Goal: Task Accomplishment & Management: Complete application form

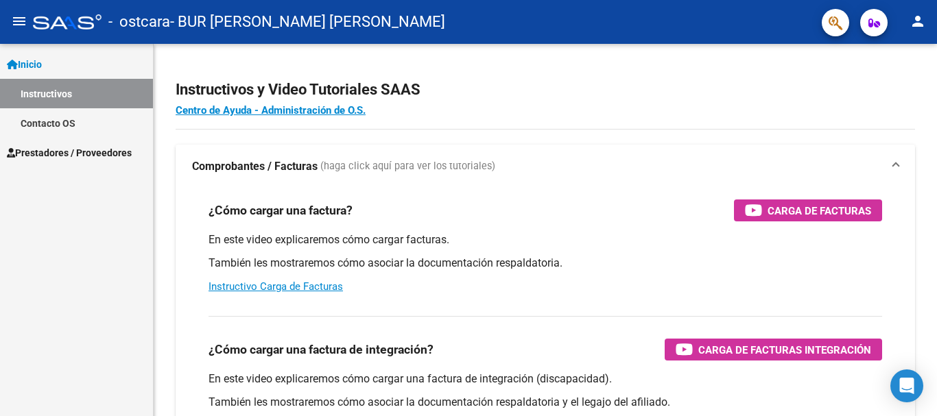
click at [115, 156] on span "Prestadores / Proveedores" at bounding box center [69, 152] width 125 height 15
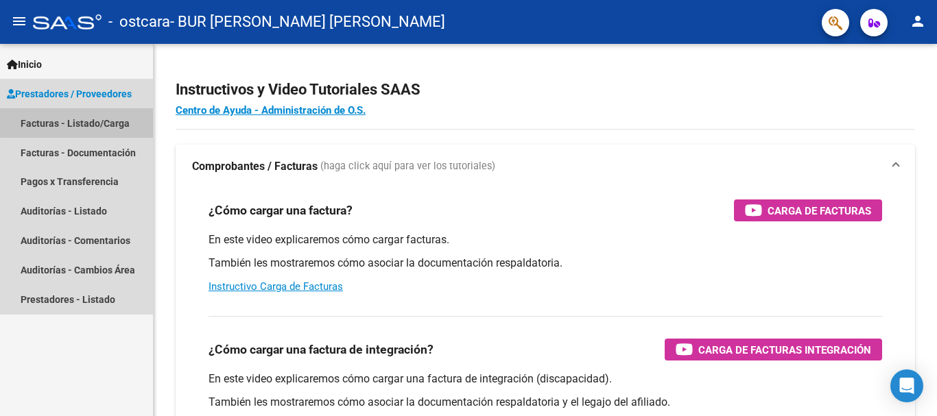
click at [88, 121] on link "Facturas - Listado/Carga" at bounding box center [76, 122] width 153 height 29
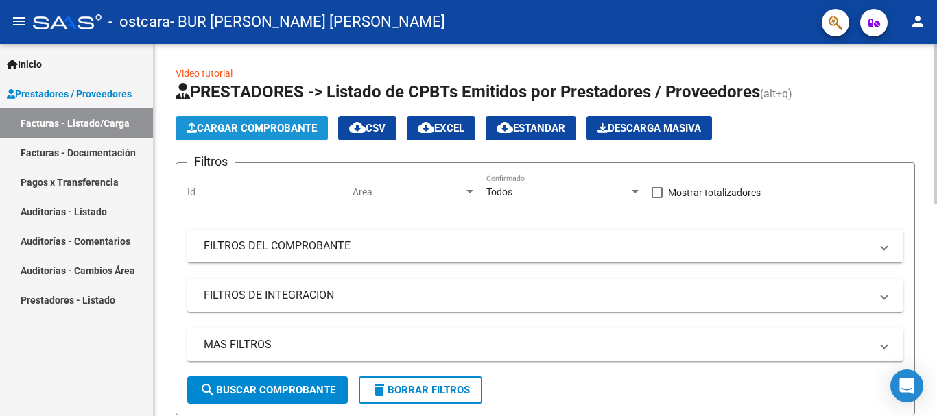
click at [300, 126] on span "Cargar Comprobante" at bounding box center [252, 128] width 130 height 12
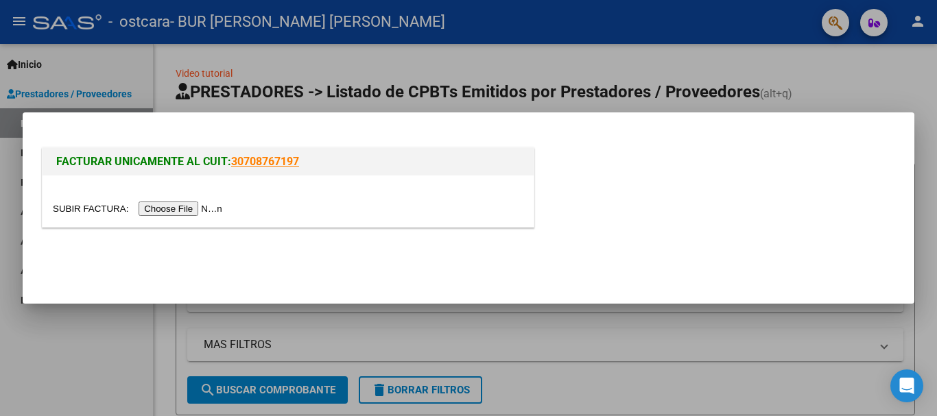
click at [197, 211] on input "file" at bounding box center [140, 209] width 174 height 14
click at [198, 204] on input "file" at bounding box center [140, 209] width 174 height 14
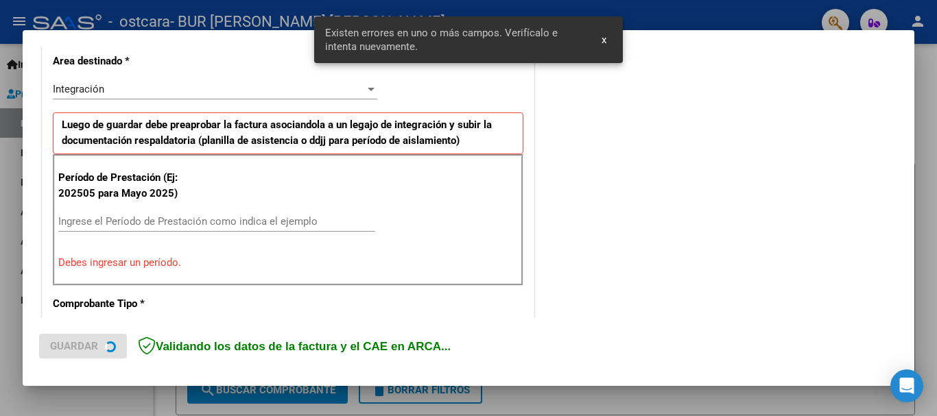
scroll to position [342, 0]
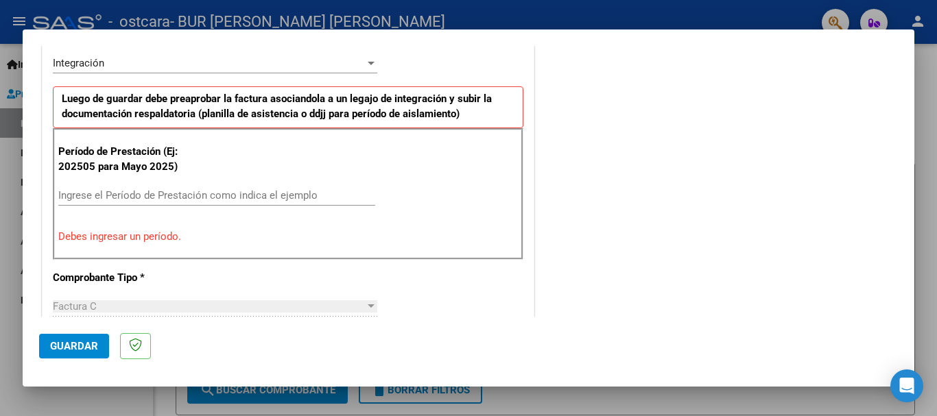
click at [163, 193] on input "Ingrese el Período de Prestación como indica el ejemplo" at bounding box center [216, 195] width 317 height 12
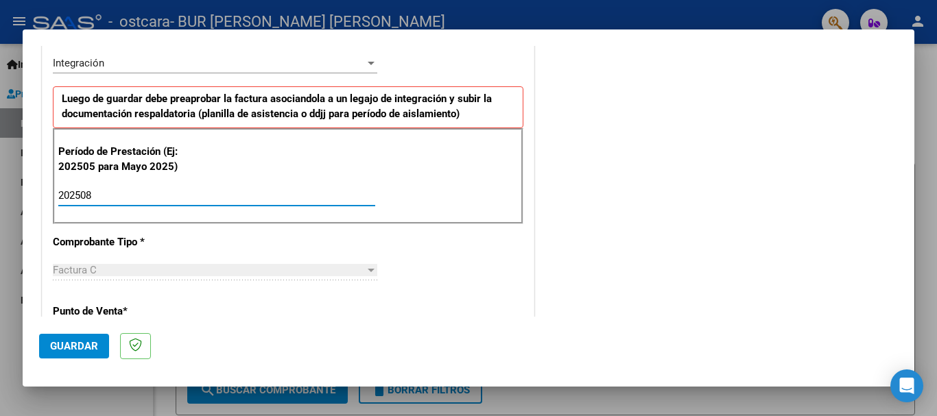
type input "202508"
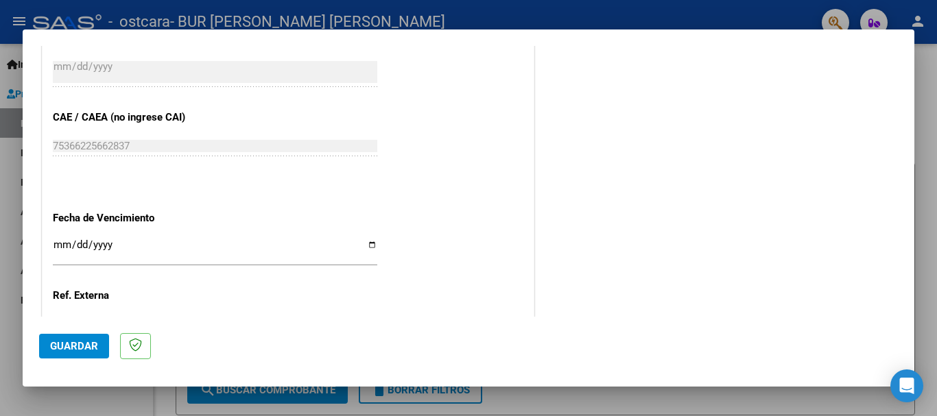
scroll to position [936, 0]
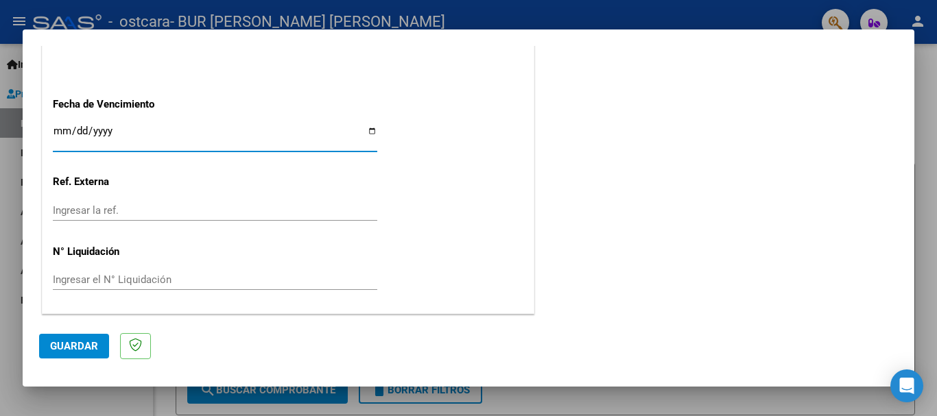
click at [367, 126] on input "Ingresar la fecha" at bounding box center [215, 137] width 324 height 22
click at [368, 135] on input "Ingresar la fecha" at bounding box center [215, 137] width 324 height 22
type input "[DATE]"
click at [91, 342] on span "Guardar" at bounding box center [74, 346] width 48 height 12
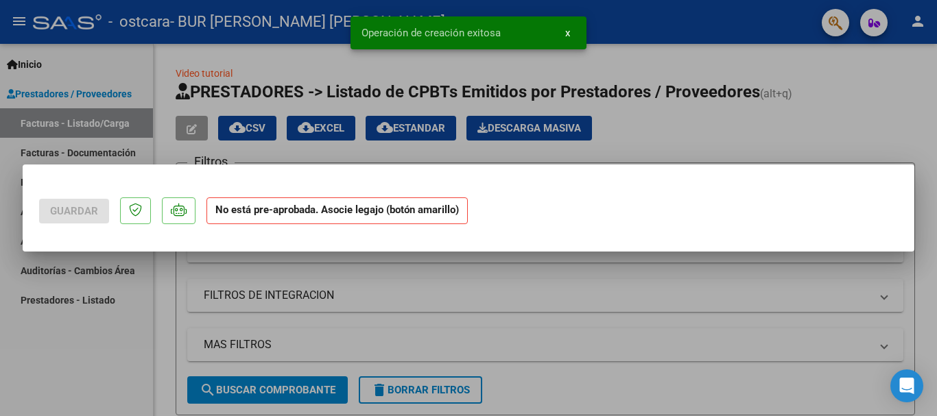
scroll to position [0, 0]
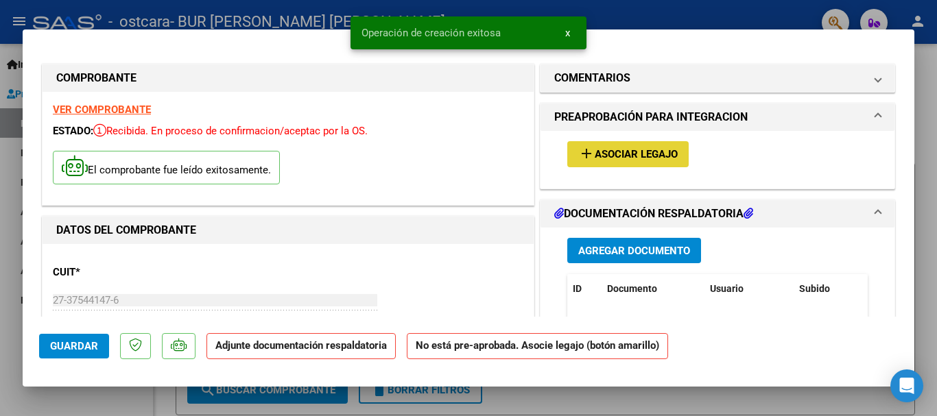
click at [637, 160] on span "Asociar Legajo" at bounding box center [636, 155] width 83 height 12
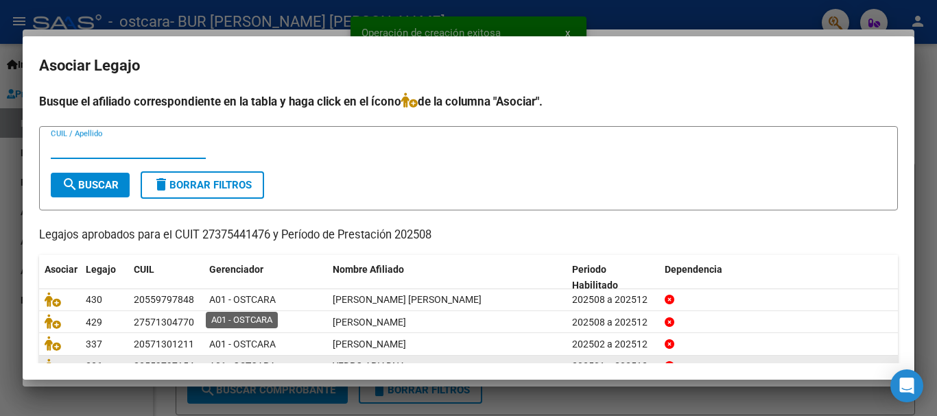
scroll to position [67, 0]
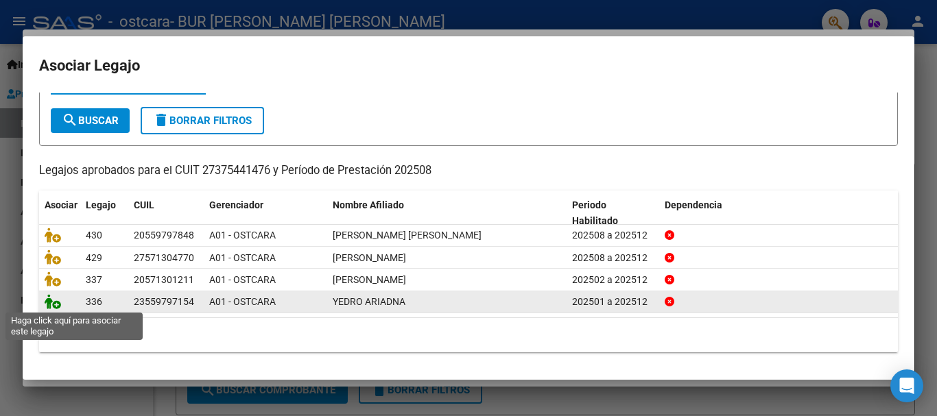
click at [57, 299] on icon at bounding box center [53, 301] width 16 height 15
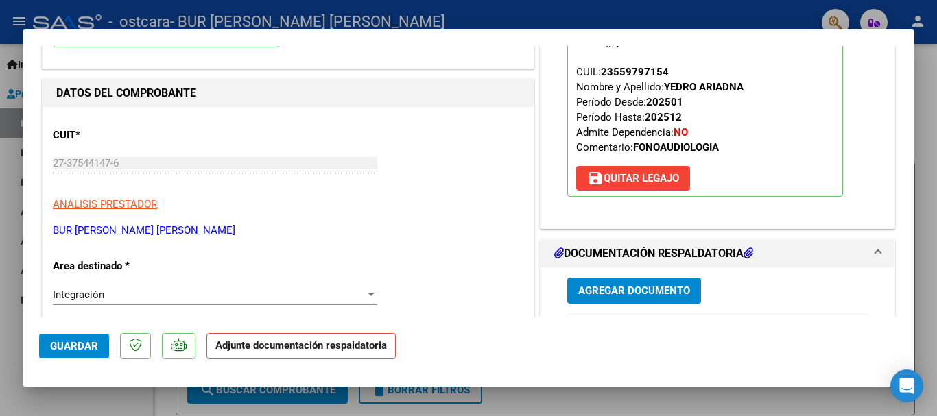
scroll to position [206, 0]
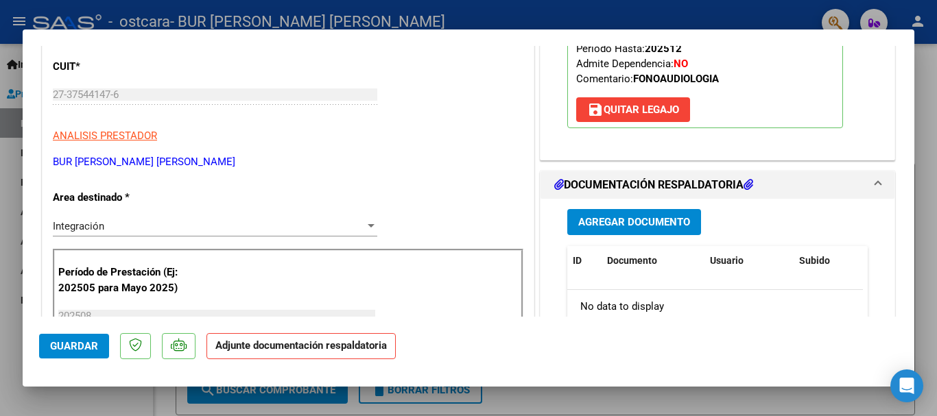
click at [664, 228] on span "Agregar Documento" at bounding box center [634, 223] width 112 height 12
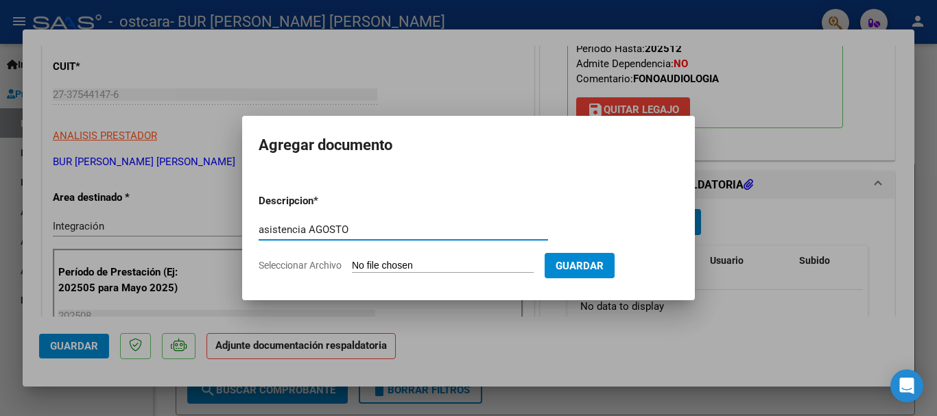
type input "asistencia AGOSTO"
click at [499, 269] on input "Seleccionar Archivo" at bounding box center [443, 266] width 182 height 13
type input "C:\fakepath\asistencia AGOSTO YEDRO.pdf"
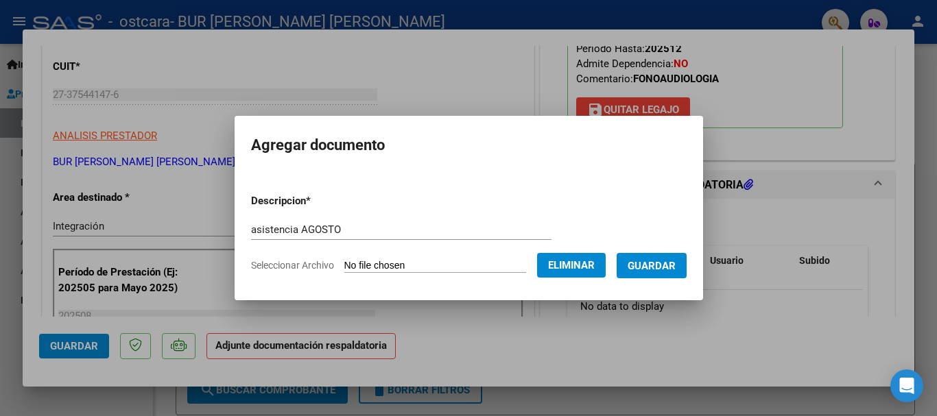
click at [671, 266] on span "Guardar" at bounding box center [652, 266] width 48 height 12
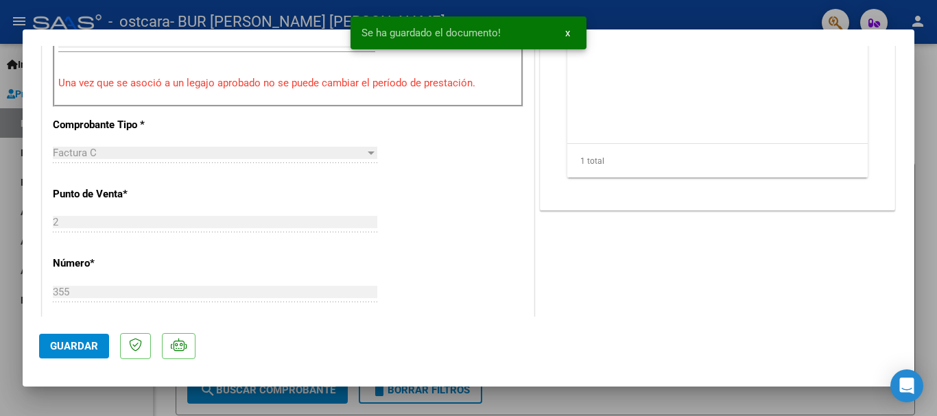
scroll to position [686, 0]
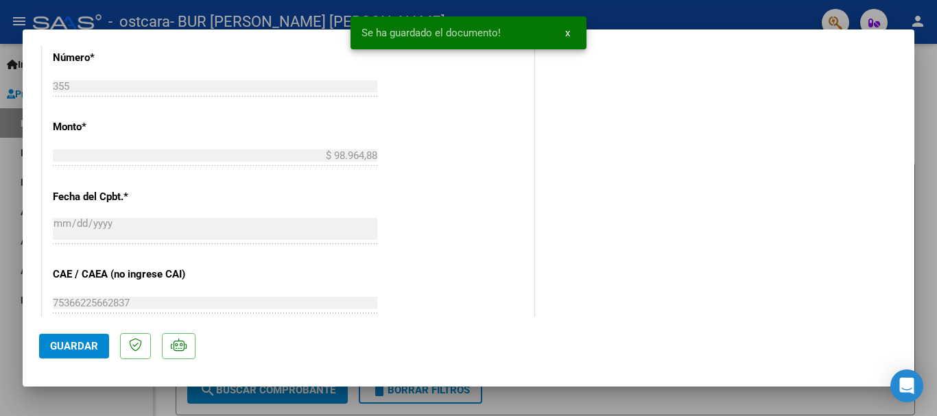
click at [58, 345] on span "Guardar" at bounding box center [74, 346] width 48 height 12
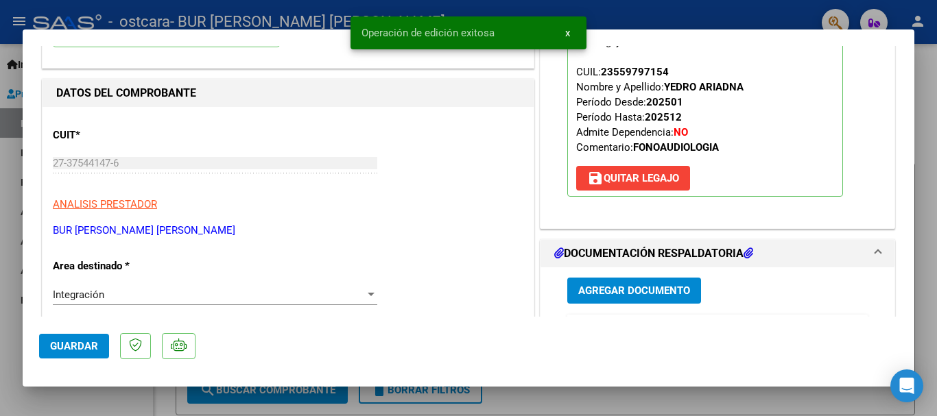
scroll to position [0, 0]
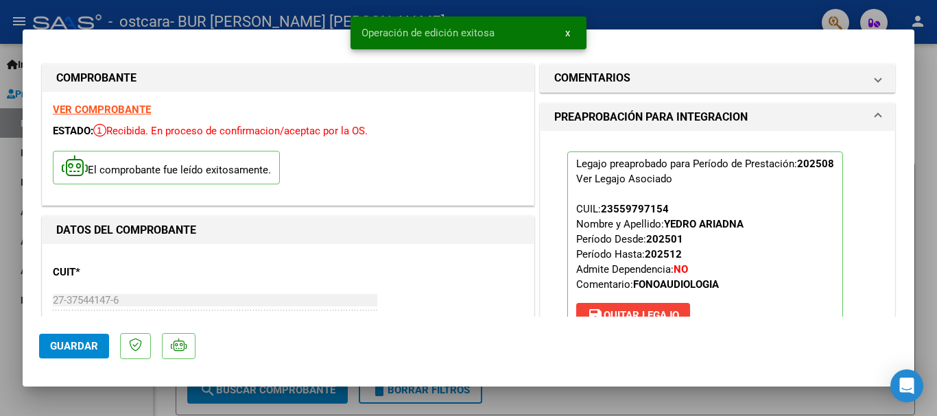
type input "$ 0,00"
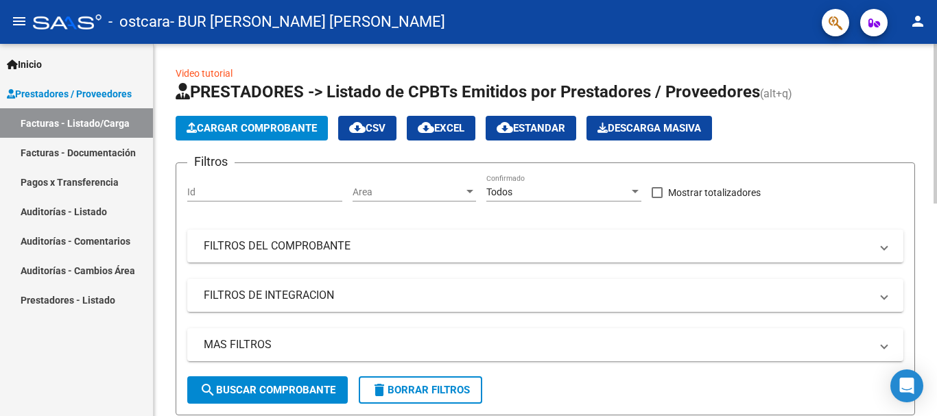
click at [263, 131] on span "Cargar Comprobante" at bounding box center [252, 128] width 130 height 12
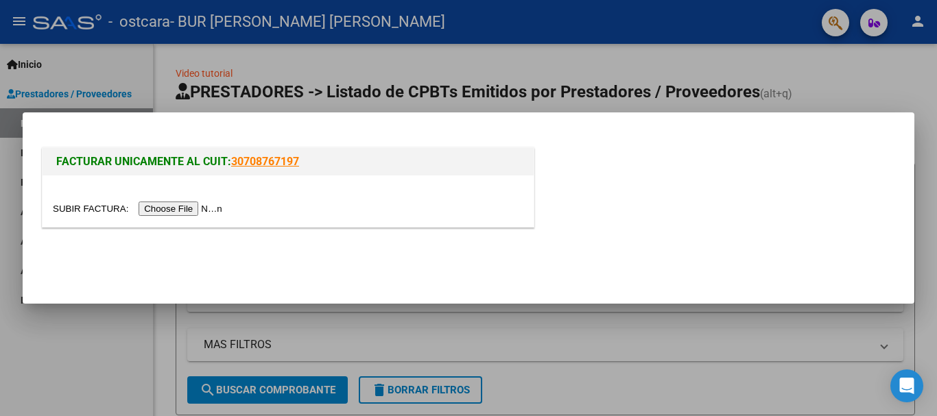
click at [209, 210] on input "file" at bounding box center [140, 209] width 174 height 14
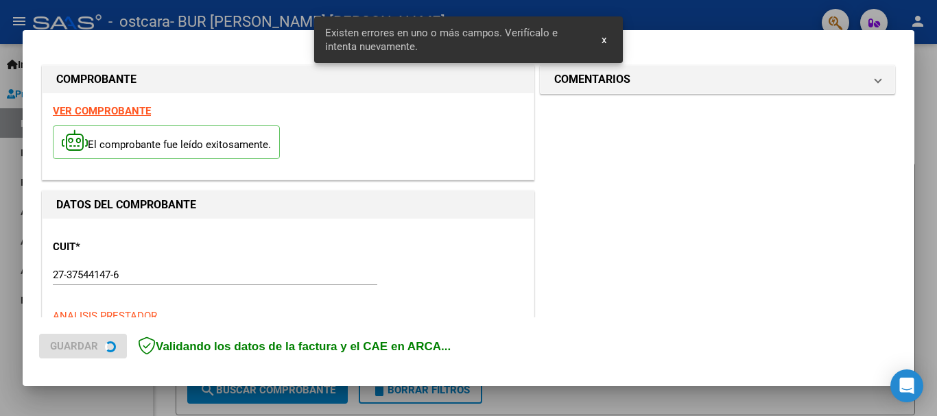
scroll to position [342, 0]
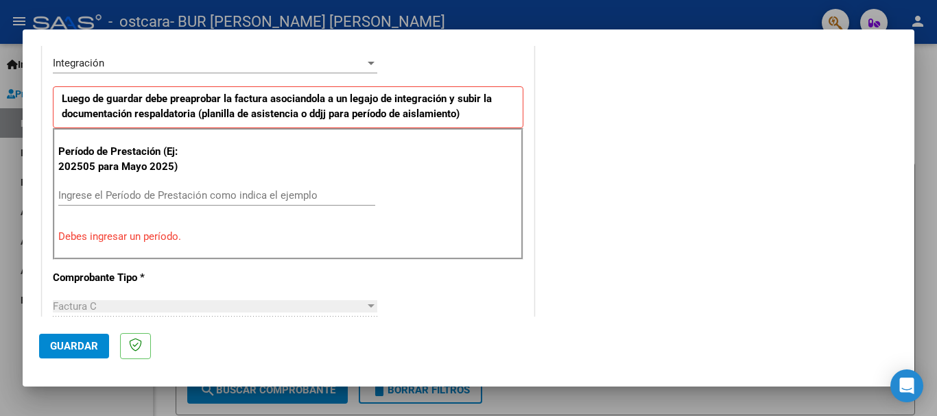
click at [196, 183] on div "Período de Prestación (Ej: 202505 para Mayo 2025) Ingrese el Período de Prestac…" at bounding box center [288, 194] width 471 height 132
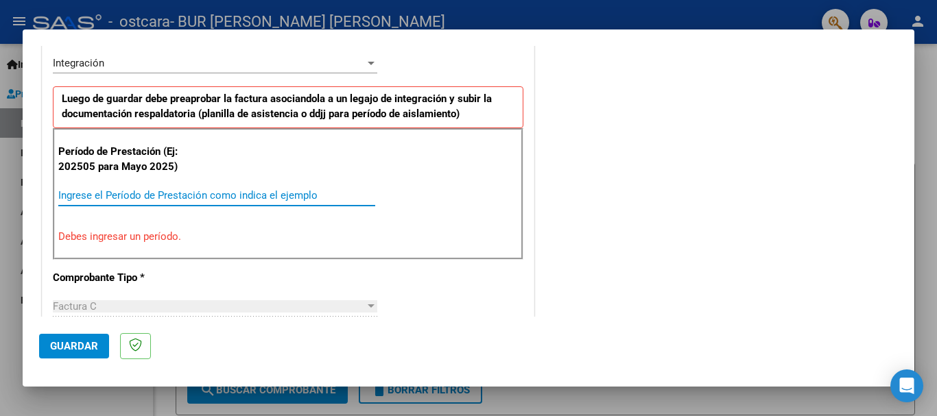
click at [198, 192] on input "Ingrese el Período de Prestación como indica el ejemplo" at bounding box center [216, 195] width 317 height 12
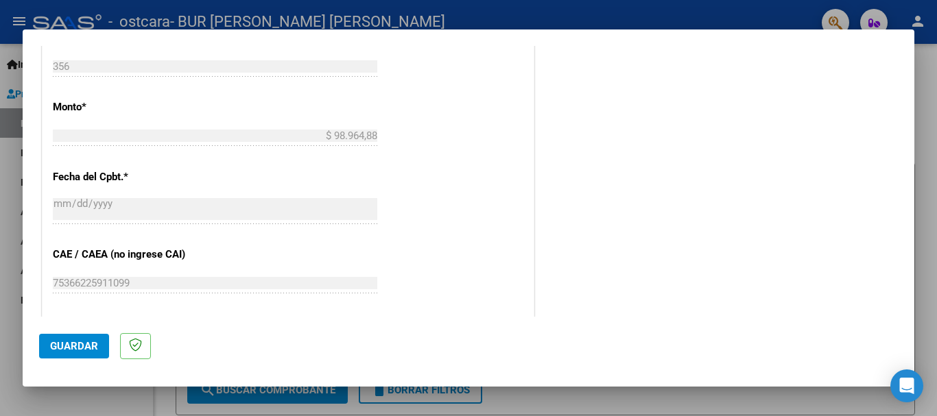
scroll to position [823, 0]
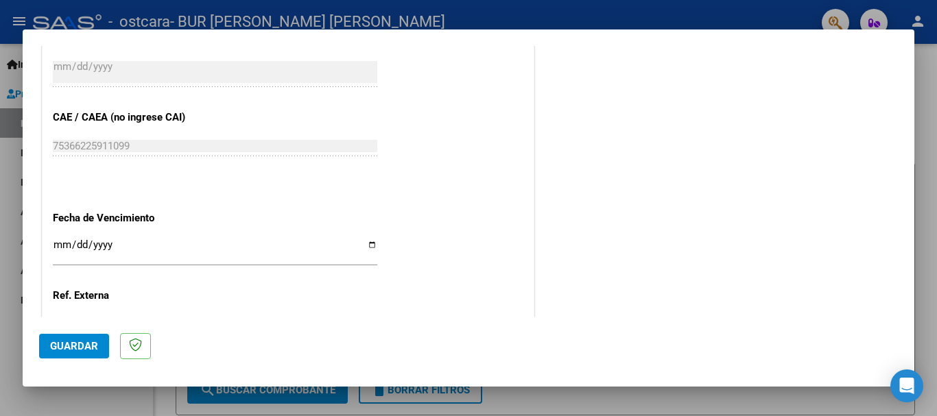
type input "202508"
click at [366, 245] on input "Ingresar la fecha" at bounding box center [215, 250] width 324 height 22
type input "[DATE]"
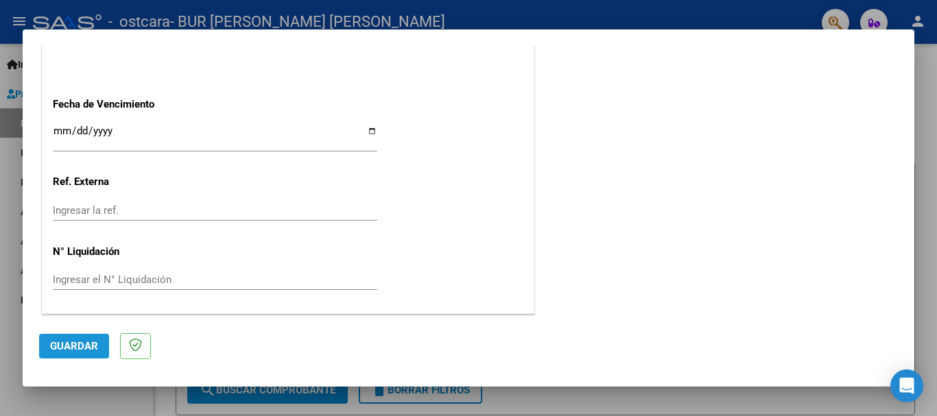
click at [62, 342] on span "Guardar" at bounding box center [74, 346] width 48 height 12
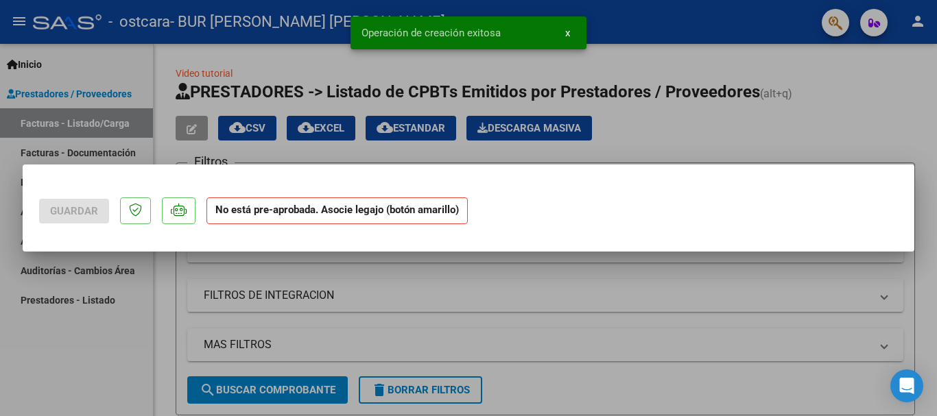
scroll to position [0, 0]
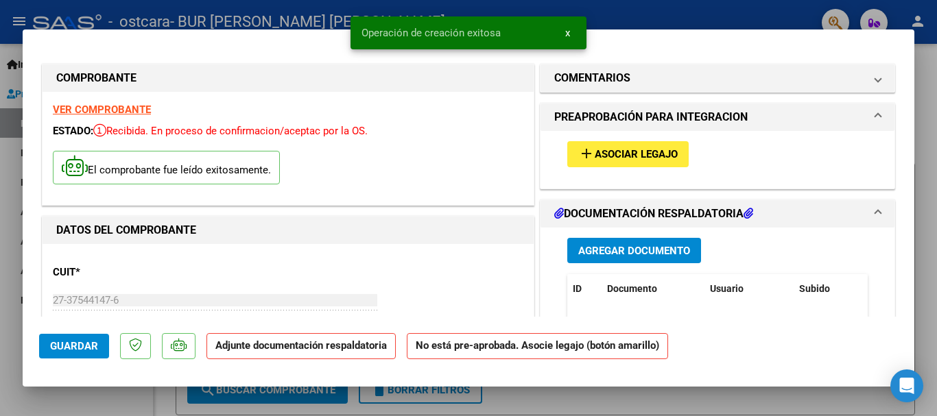
click at [619, 162] on button "add Asociar Legajo" at bounding box center [627, 153] width 121 height 25
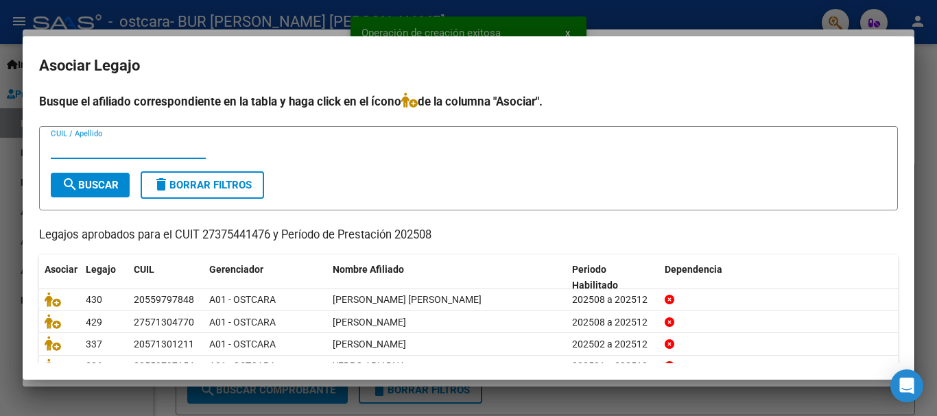
scroll to position [67, 0]
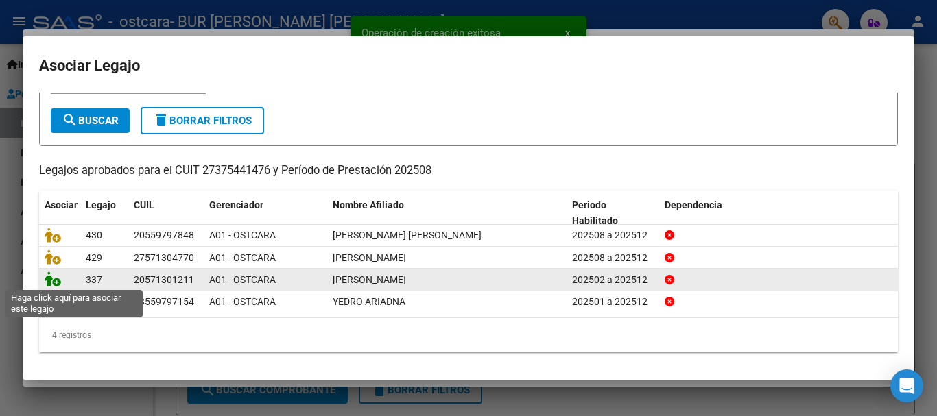
click at [57, 279] on icon at bounding box center [53, 279] width 16 height 15
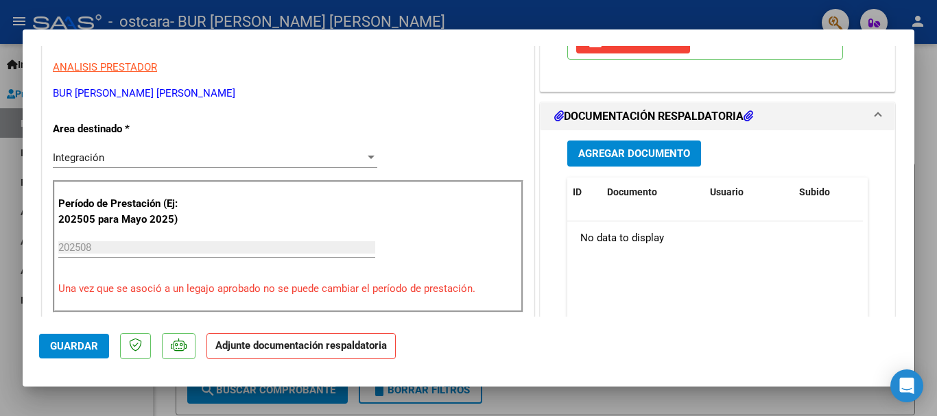
scroll to position [343, 0]
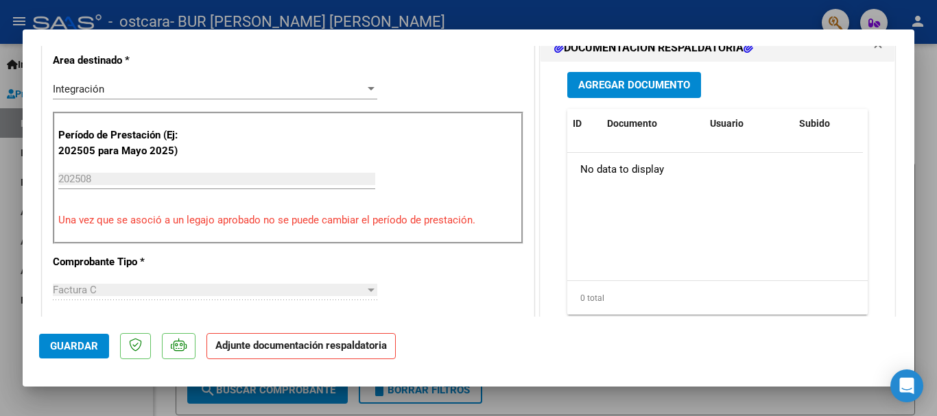
click at [665, 88] on span "Agregar Documento" at bounding box center [634, 86] width 112 height 12
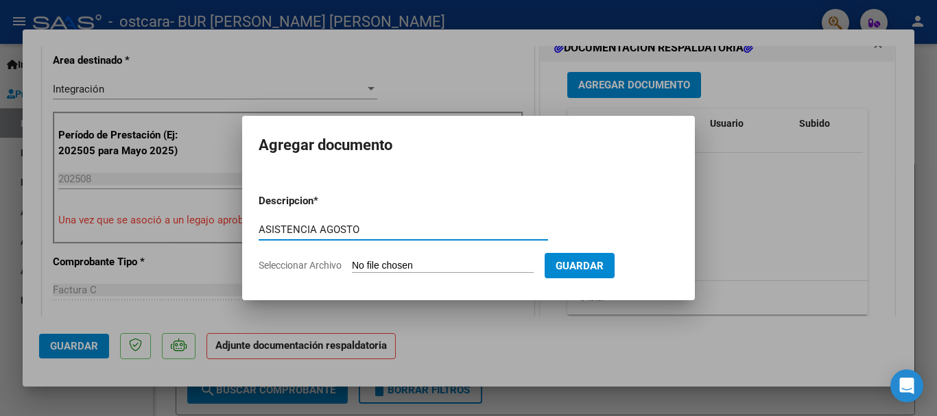
type input "ASISTENCIA AGOSTO"
click at [412, 259] on form "Descripcion * ASISTENCIA AGOSTO Escriba aquí una descripcion Seleccionar Archiv…" at bounding box center [469, 233] width 420 height 100
click at [415, 268] on input "Seleccionar Archivo" at bounding box center [443, 266] width 182 height 13
type input "C:\fakepath\factura AGOSTO CAPRILE.pdf"
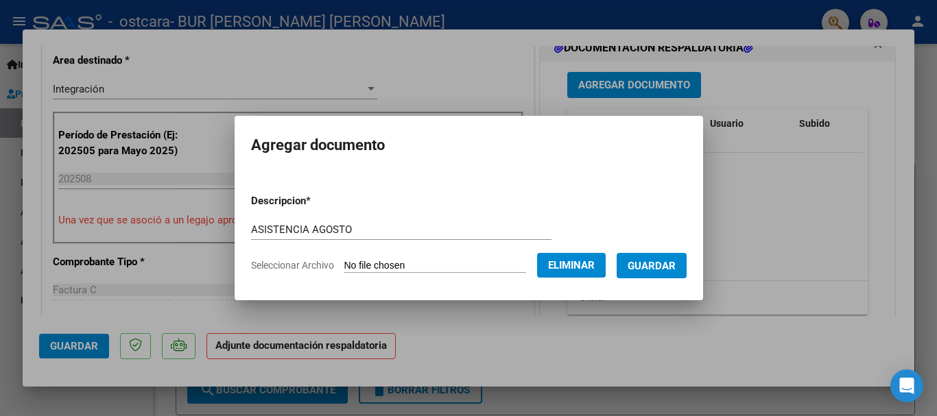
click at [653, 269] on span "Guardar" at bounding box center [652, 266] width 48 height 12
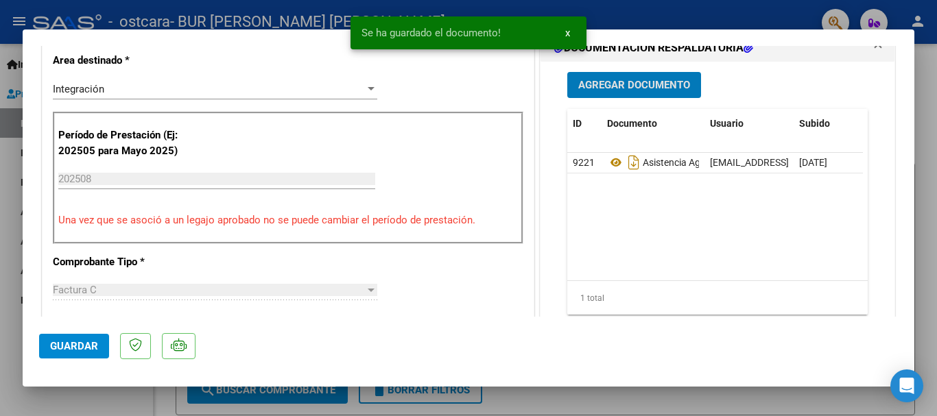
click at [65, 344] on span "Guardar" at bounding box center [74, 346] width 48 height 12
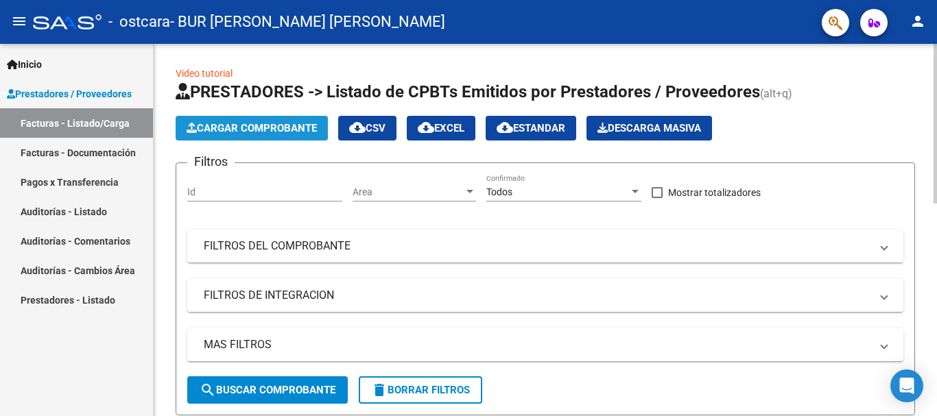
click at [232, 135] on button "Cargar Comprobante" at bounding box center [252, 128] width 152 height 25
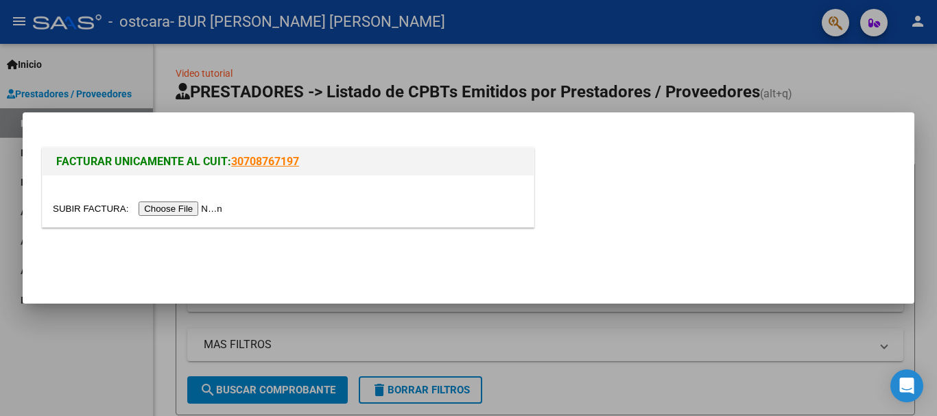
click at [220, 206] on input "file" at bounding box center [140, 209] width 174 height 14
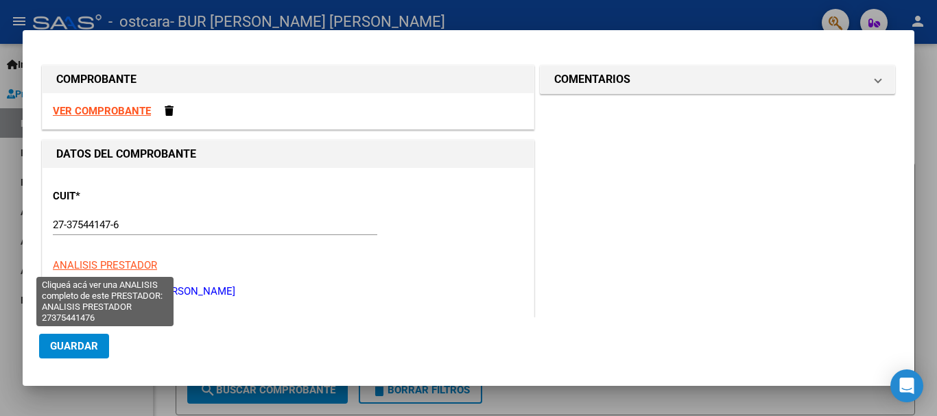
scroll to position [292, 0]
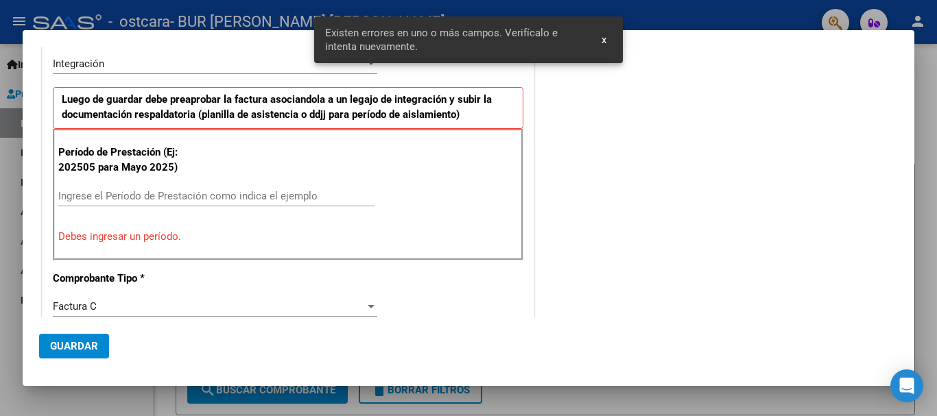
click at [180, 196] on input "Ingrese el Período de Prestación como indica el ejemplo" at bounding box center [216, 196] width 317 height 12
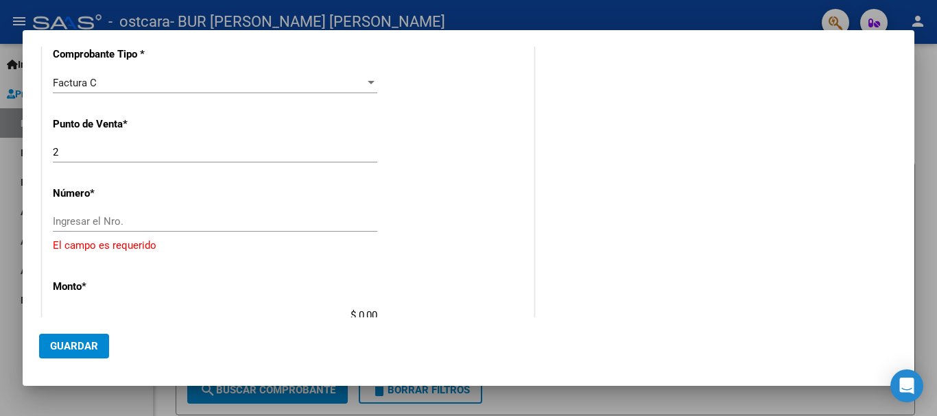
scroll to position [617, 0]
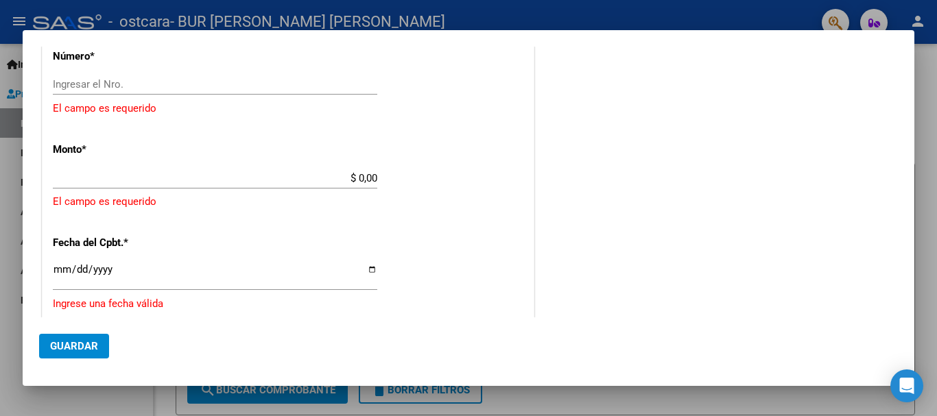
type input "202508"
click at [211, 77] on div "Ingresar el Nro." at bounding box center [215, 84] width 324 height 21
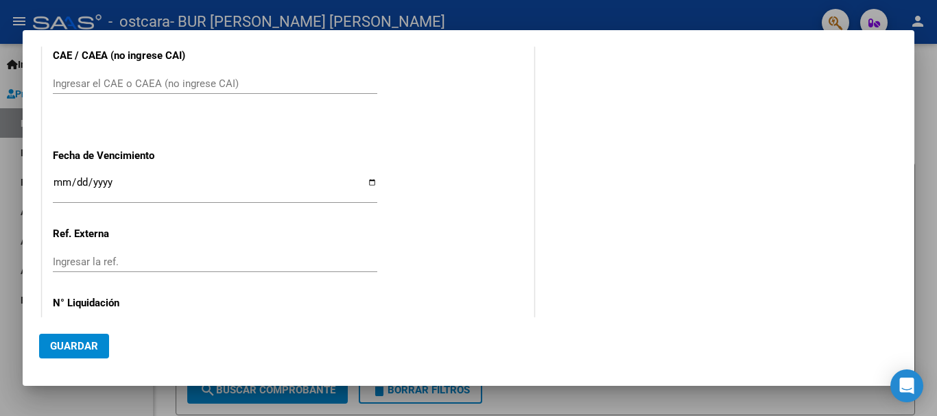
scroll to position [943, 0]
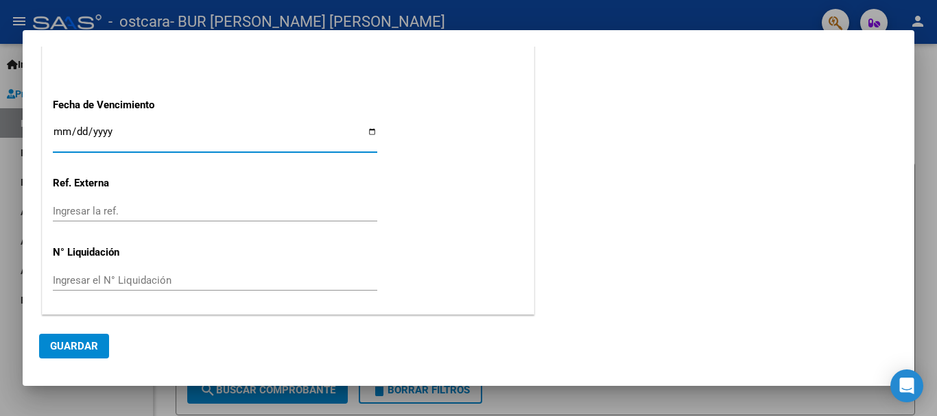
click at [365, 130] on input "Ingresar la fecha" at bounding box center [215, 137] width 324 height 22
click at [369, 128] on input "[DATE]" at bounding box center [215, 137] width 324 height 22
type input "[DATE]"
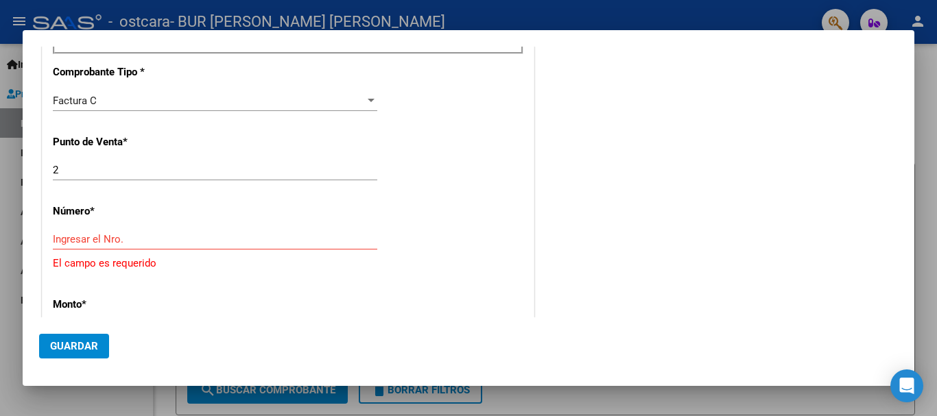
scroll to position [600, 0]
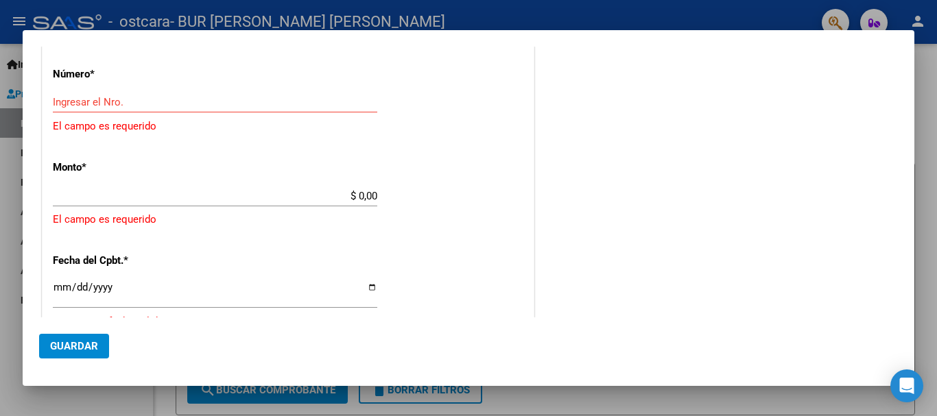
click at [238, 110] on div "Ingresar el Nro." at bounding box center [215, 102] width 324 height 21
click at [355, 191] on input "$ 0,00" at bounding box center [215, 196] width 324 height 12
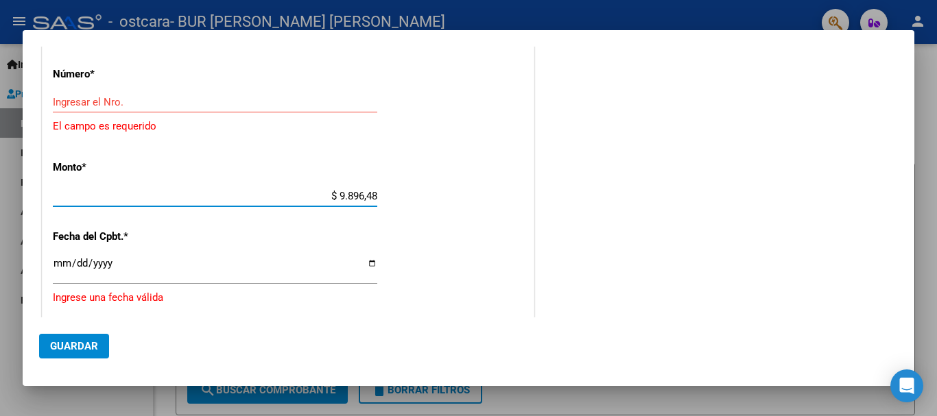
type input "$ 98.964,88"
click at [197, 102] on input "Ingresar el Nro." at bounding box center [215, 102] width 324 height 12
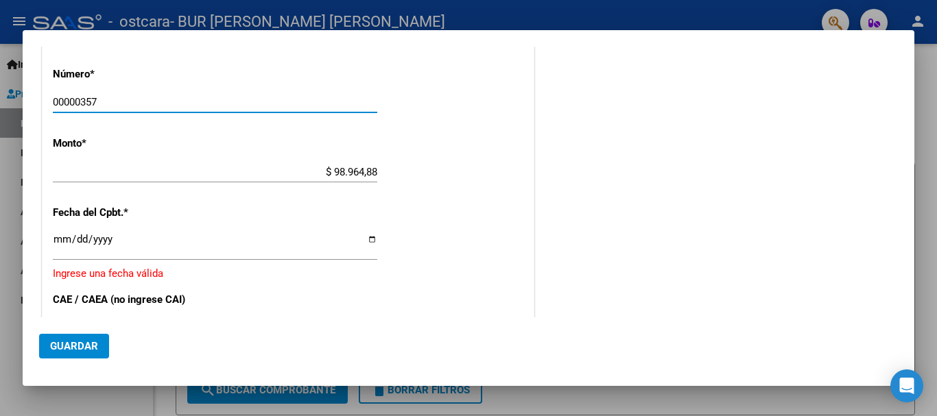
type input "00000357"
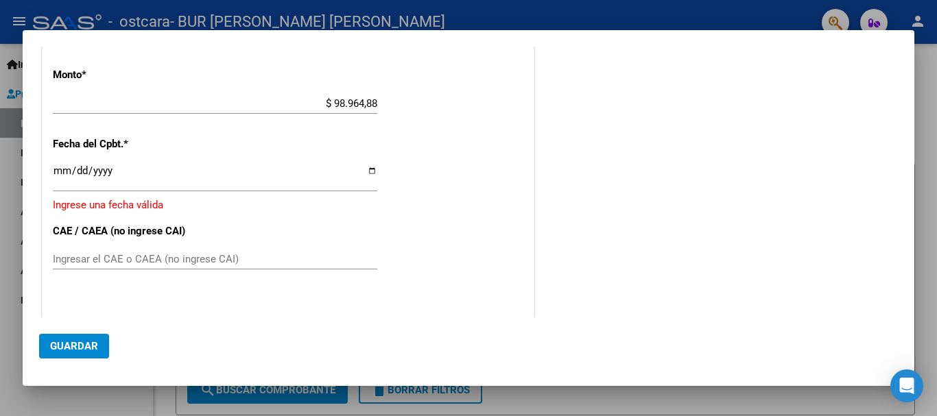
click at [366, 171] on input "Ingresar la fecha" at bounding box center [215, 176] width 324 height 22
type input "[DATE]"
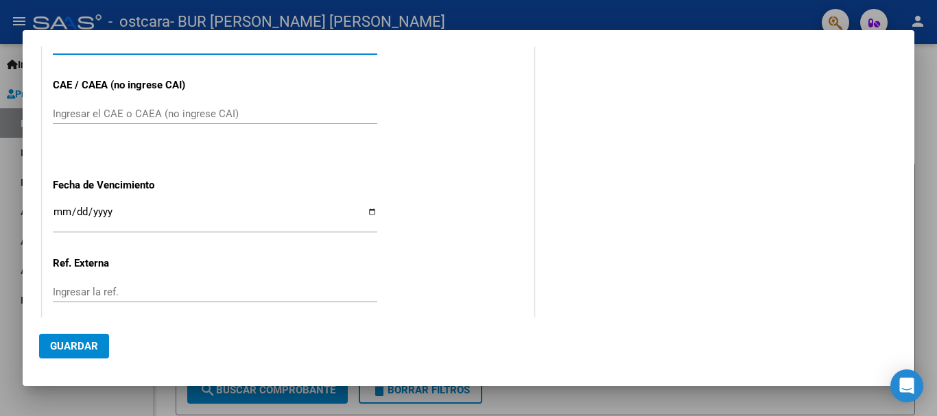
scroll to position [886, 0]
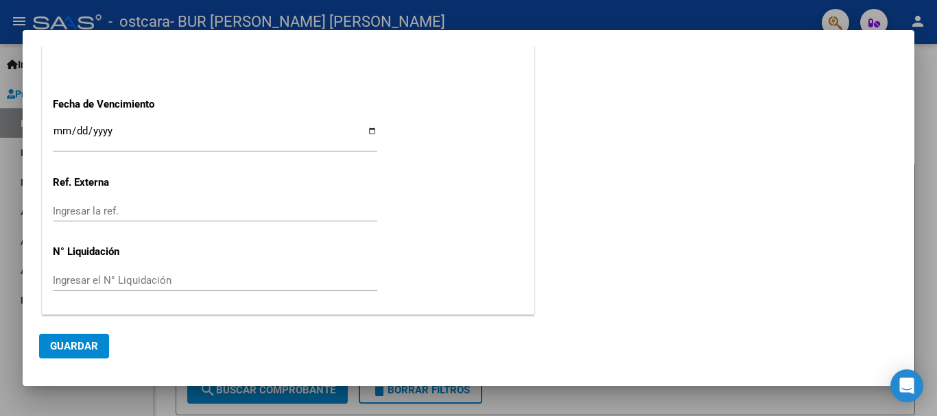
click at [88, 345] on span "Guardar" at bounding box center [74, 346] width 48 height 12
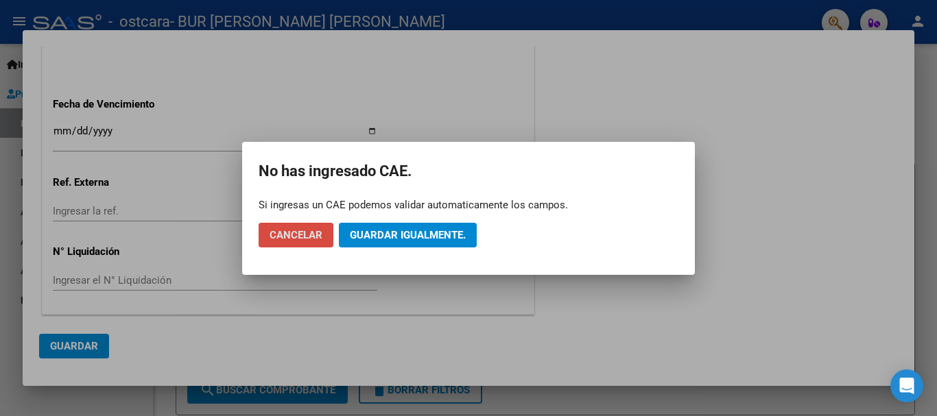
click at [309, 235] on span "Cancelar" at bounding box center [296, 235] width 53 height 12
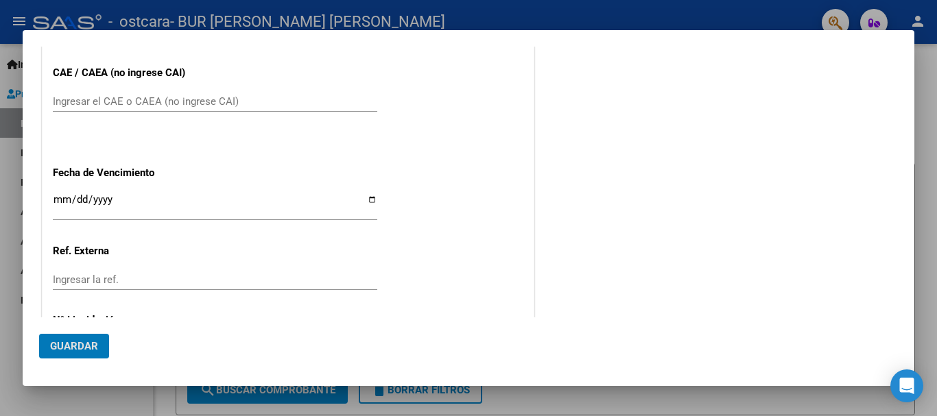
scroll to position [681, 0]
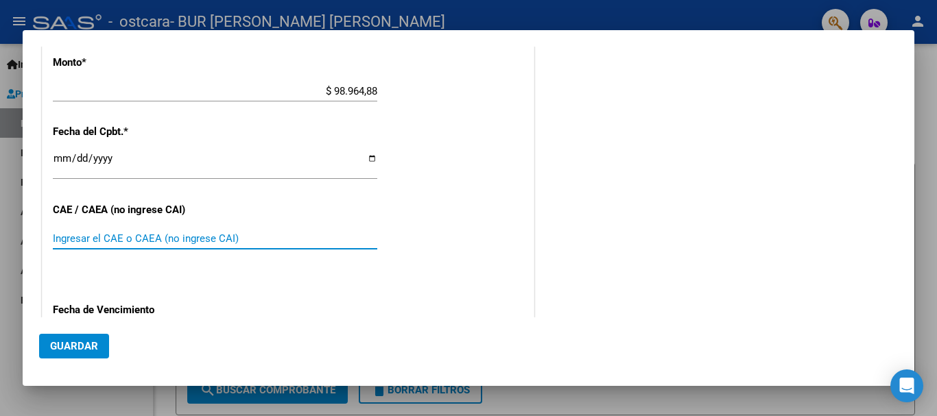
click at [207, 241] on input "Ingresar el CAE o CAEA (no ingrese CAI)" at bounding box center [215, 239] width 324 height 12
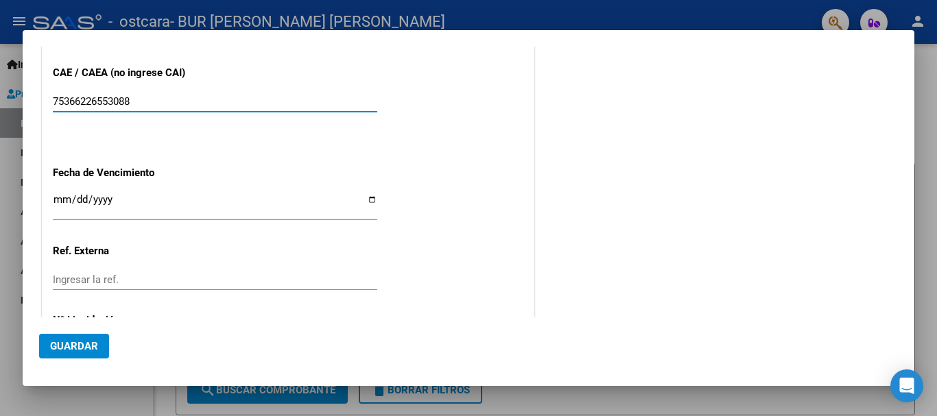
scroll to position [886, 0]
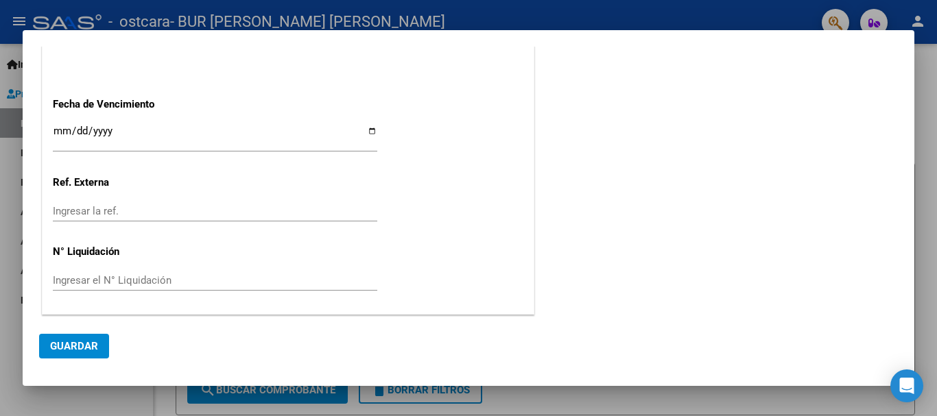
type input "75366226553088"
click at [60, 343] on span "Guardar" at bounding box center [74, 346] width 48 height 12
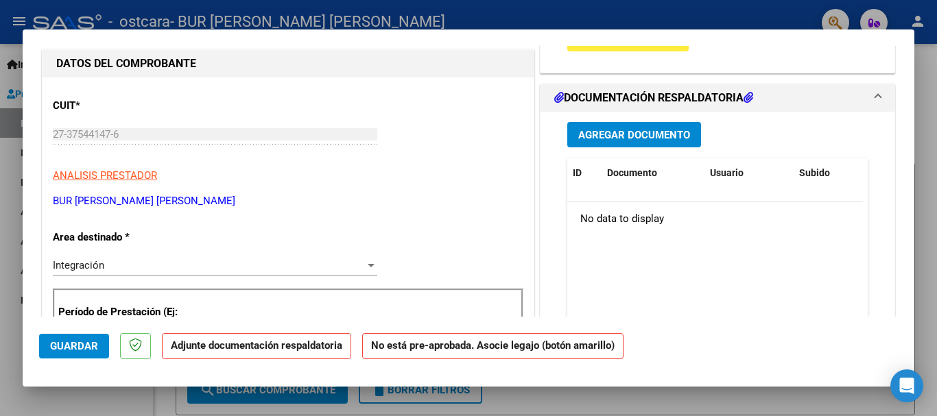
scroll to position [47, 0]
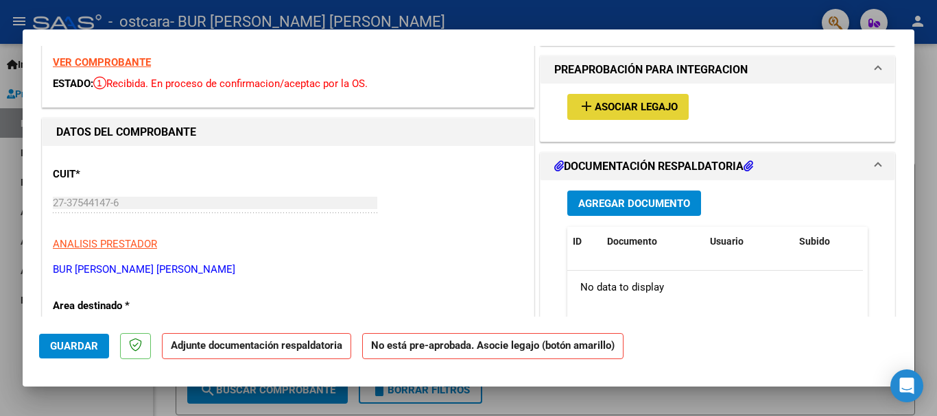
click at [660, 108] on span "Asociar Legajo" at bounding box center [636, 108] width 83 height 12
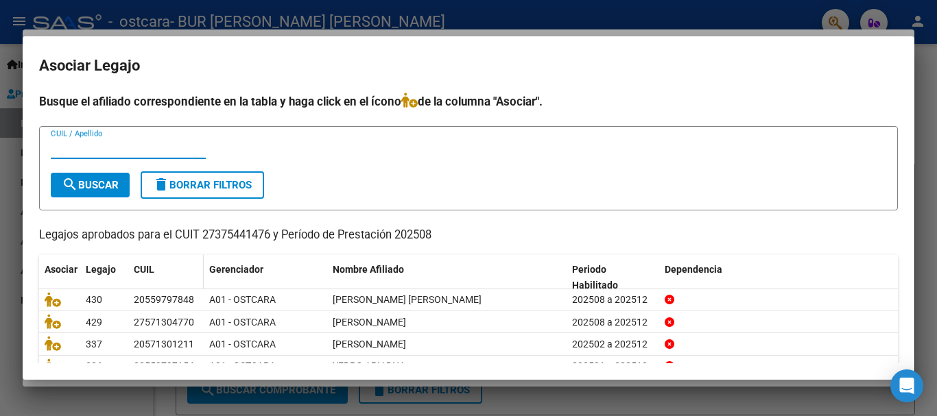
scroll to position [67, 0]
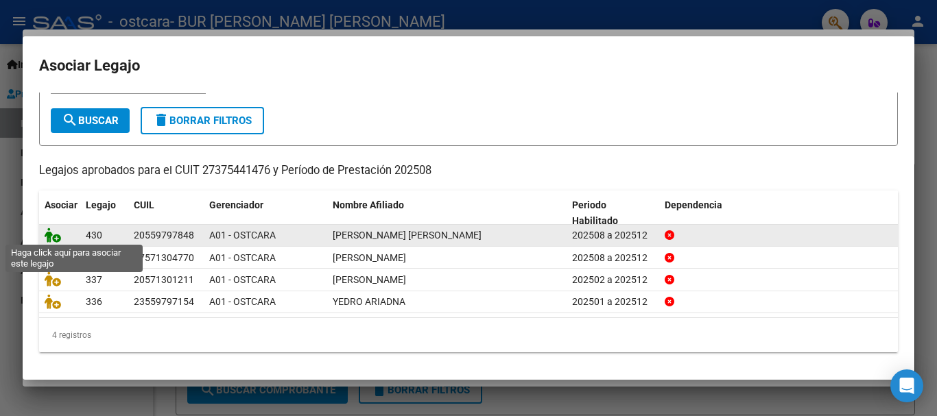
click at [56, 235] on icon at bounding box center [53, 235] width 16 height 15
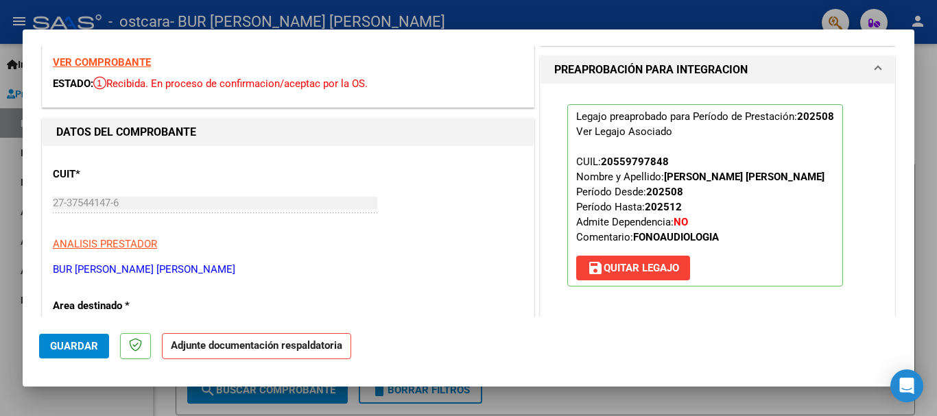
scroll to position [253, 0]
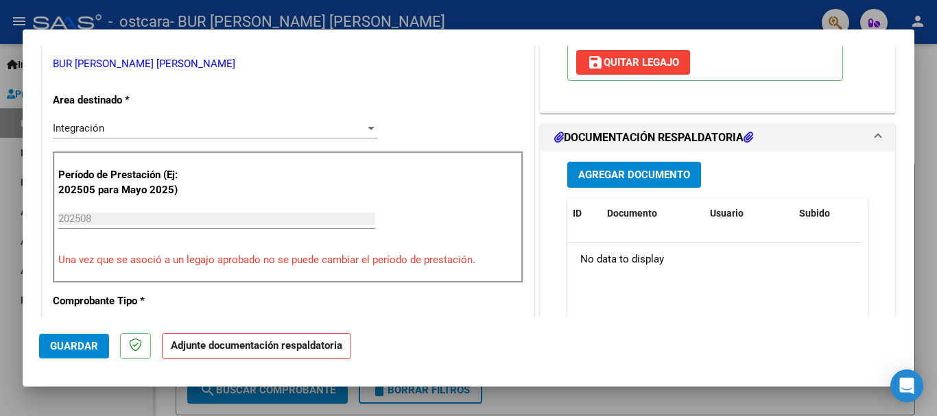
click at [643, 181] on span "Agregar Documento" at bounding box center [634, 175] width 112 height 12
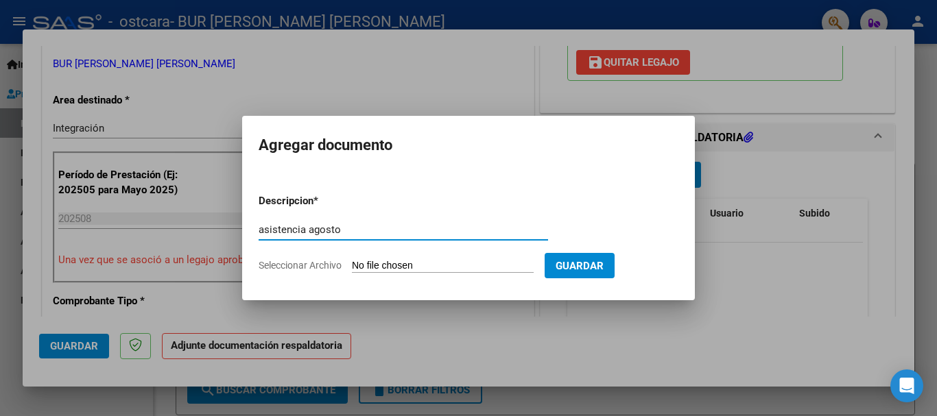
type input "asistencia agosto"
click at [499, 263] on input "Seleccionar Archivo" at bounding box center [443, 266] width 182 height 13
type input "C:\fakepath\asistencia AGOSTO [PERSON_NAME].pdf"
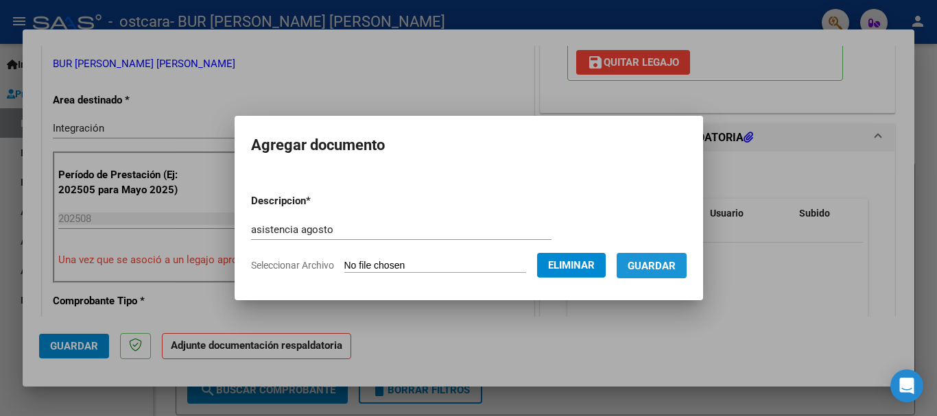
click at [667, 270] on span "Guardar" at bounding box center [652, 266] width 48 height 12
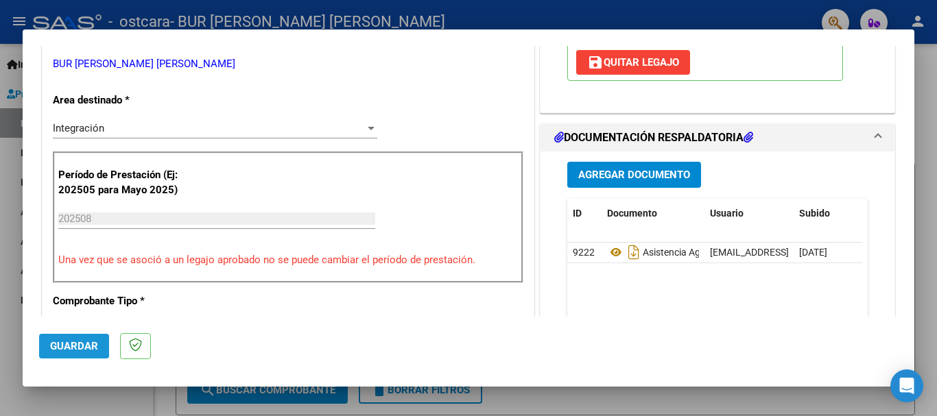
click at [64, 344] on span "Guardar" at bounding box center [74, 346] width 48 height 12
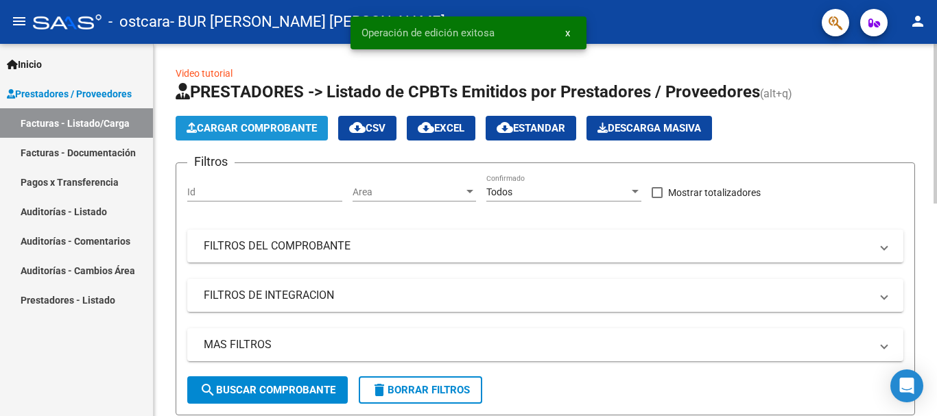
click at [255, 126] on span "Cargar Comprobante" at bounding box center [252, 128] width 130 height 12
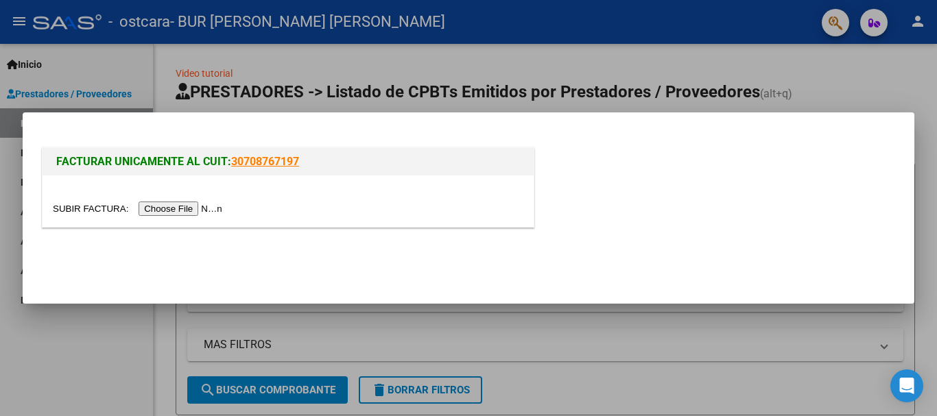
click at [213, 209] on input "file" at bounding box center [140, 209] width 174 height 14
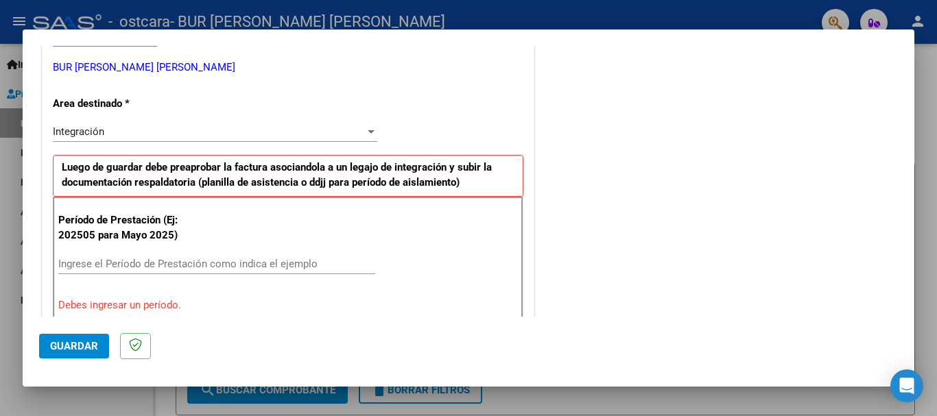
scroll to position [342, 0]
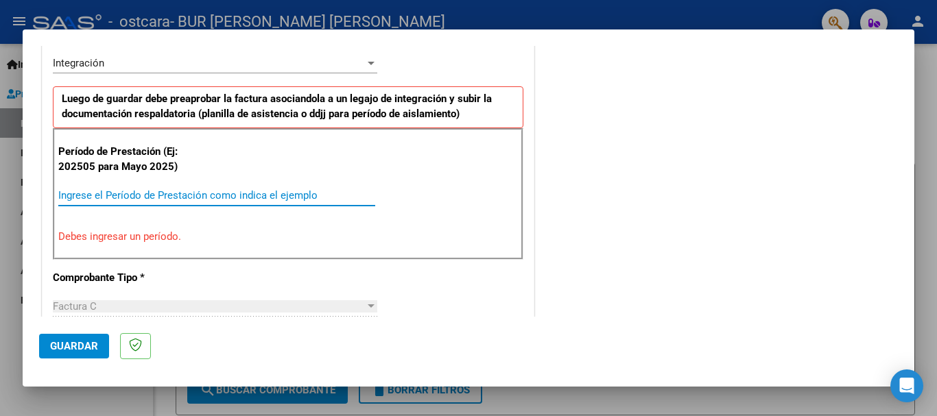
click at [286, 190] on input "Ingrese el Período de Prestación como indica el ejemplo" at bounding box center [216, 195] width 317 height 12
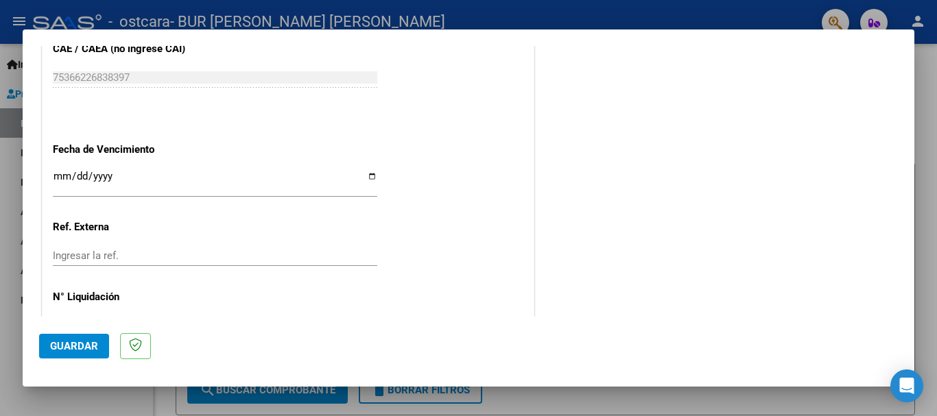
scroll to position [936, 0]
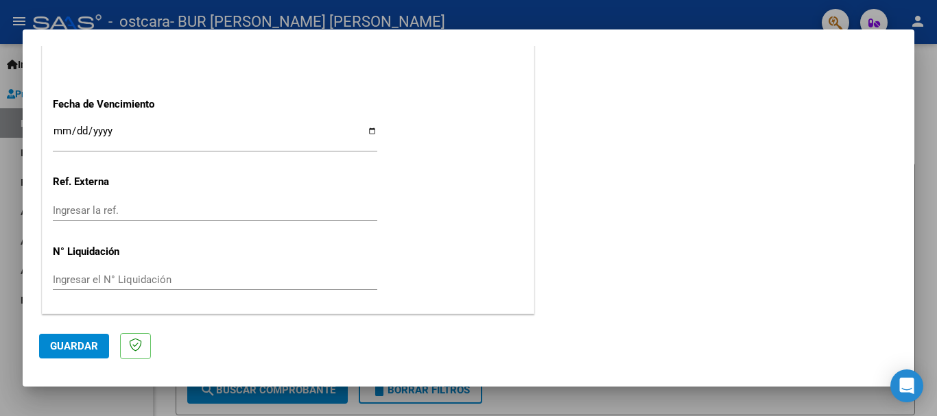
type input "202508"
click at [368, 130] on input "Ingresar la fecha" at bounding box center [215, 137] width 324 height 22
type input "[DATE]"
click at [80, 339] on button "Guardar" at bounding box center [74, 346] width 70 height 25
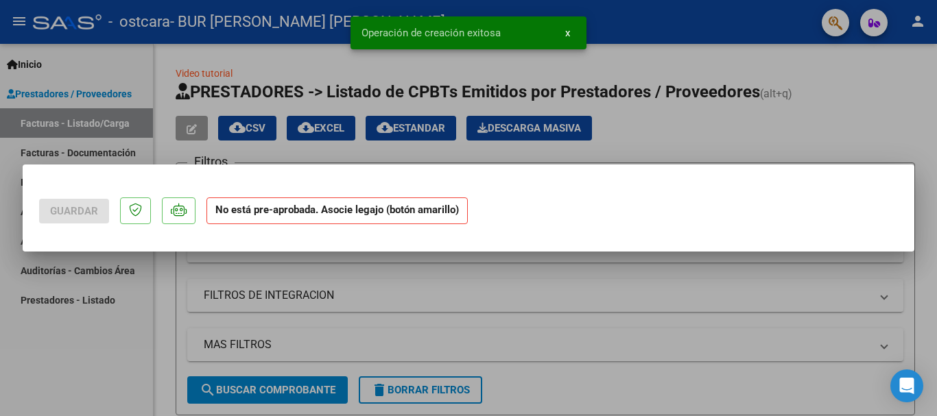
scroll to position [0, 0]
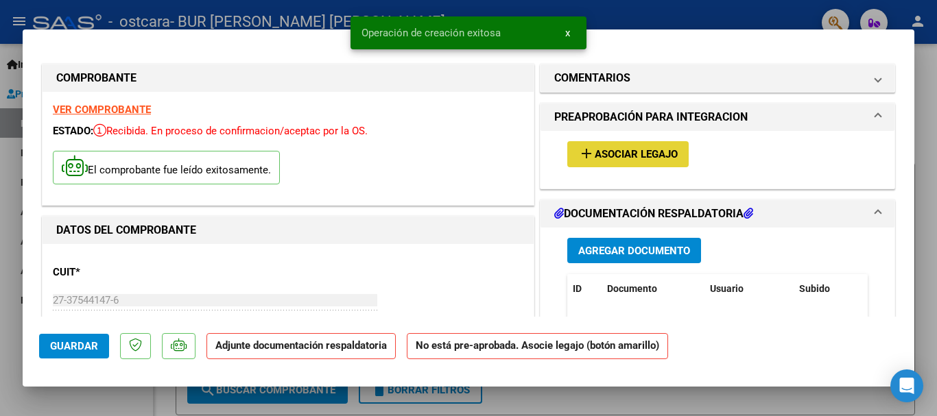
click at [629, 149] on span "Asociar Legajo" at bounding box center [636, 155] width 83 height 12
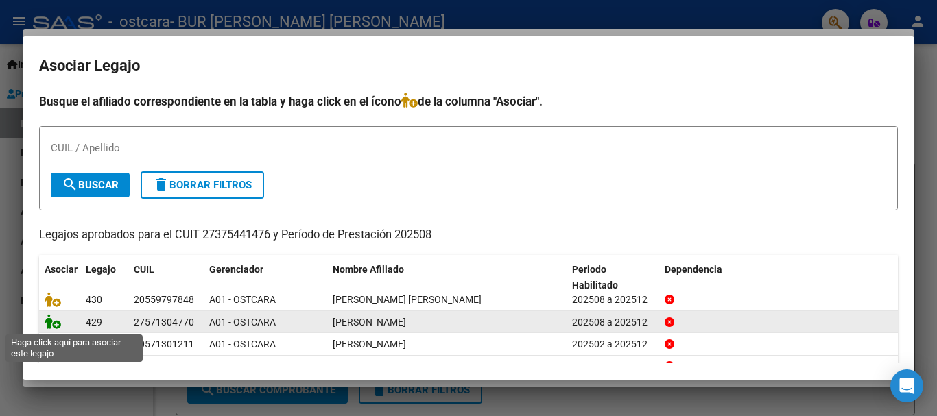
click at [51, 322] on icon at bounding box center [53, 321] width 16 height 15
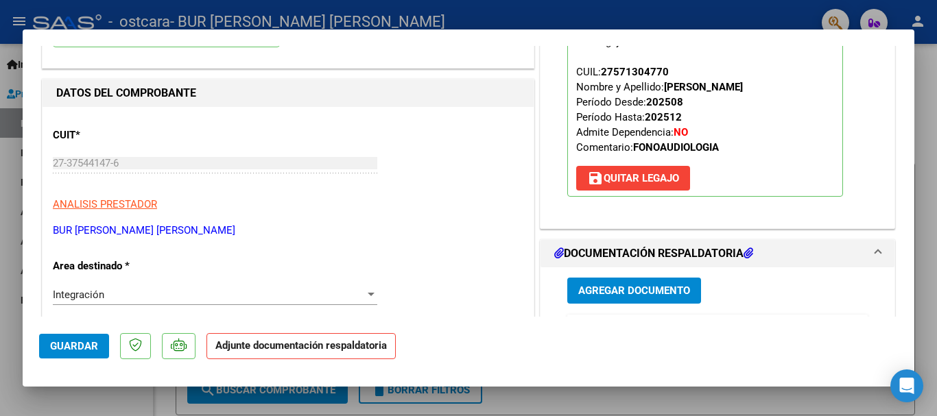
scroll to position [206, 0]
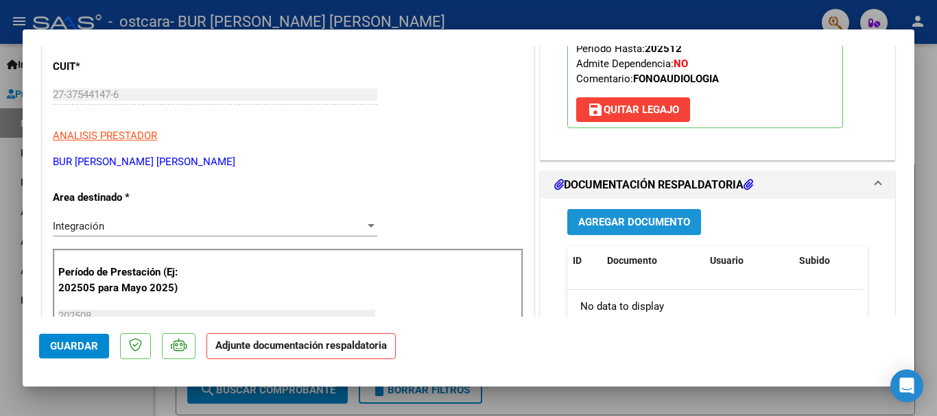
click at [657, 225] on span "Agregar Documento" at bounding box center [634, 223] width 112 height 12
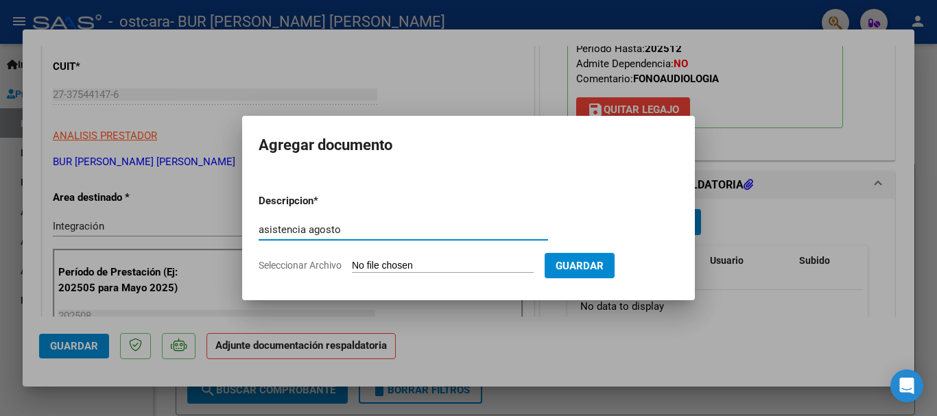
type input "asistencia agosto"
click at [440, 258] on form "Descripcion * asistencia agosto Escriba aquí una descripcion Seleccionar Archiv…" at bounding box center [469, 233] width 420 height 100
click at [441, 263] on input "Seleccionar Archivo" at bounding box center [443, 266] width 182 height 13
type input "C:\fakepath\asistencia AGOSTO PABON.pdf"
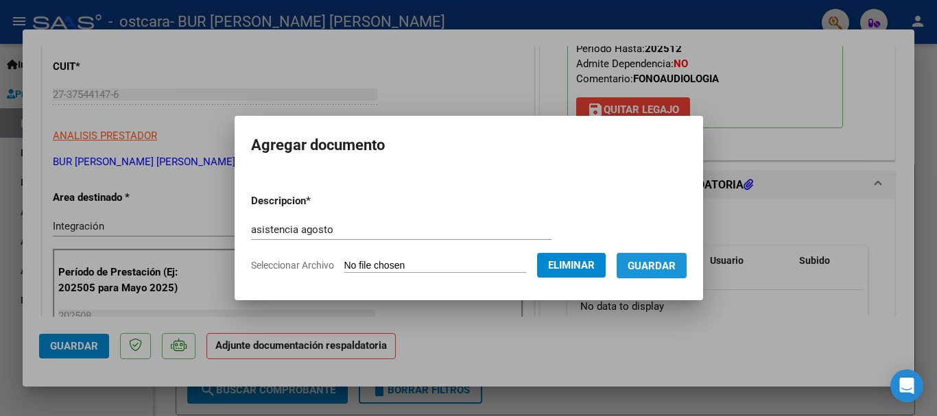
click at [683, 272] on button "Guardar" at bounding box center [652, 265] width 70 height 25
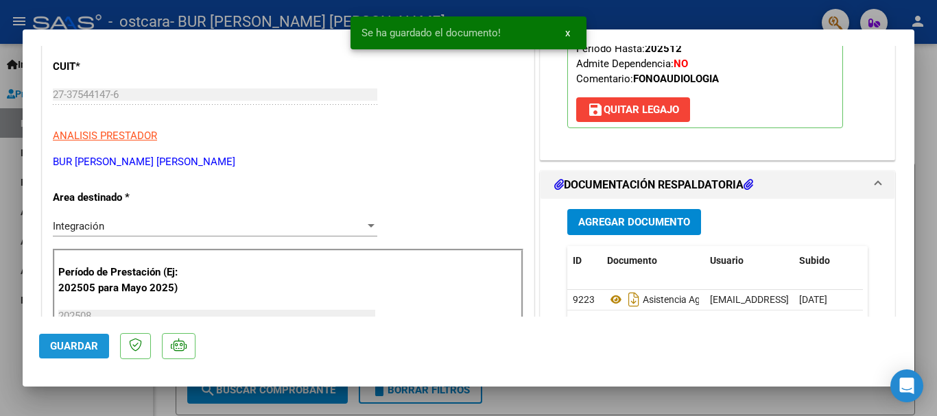
click at [89, 344] on span "Guardar" at bounding box center [74, 346] width 48 height 12
type input "$ 0,00"
